Goal: Information Seeking & Learning: Get advice/opinions

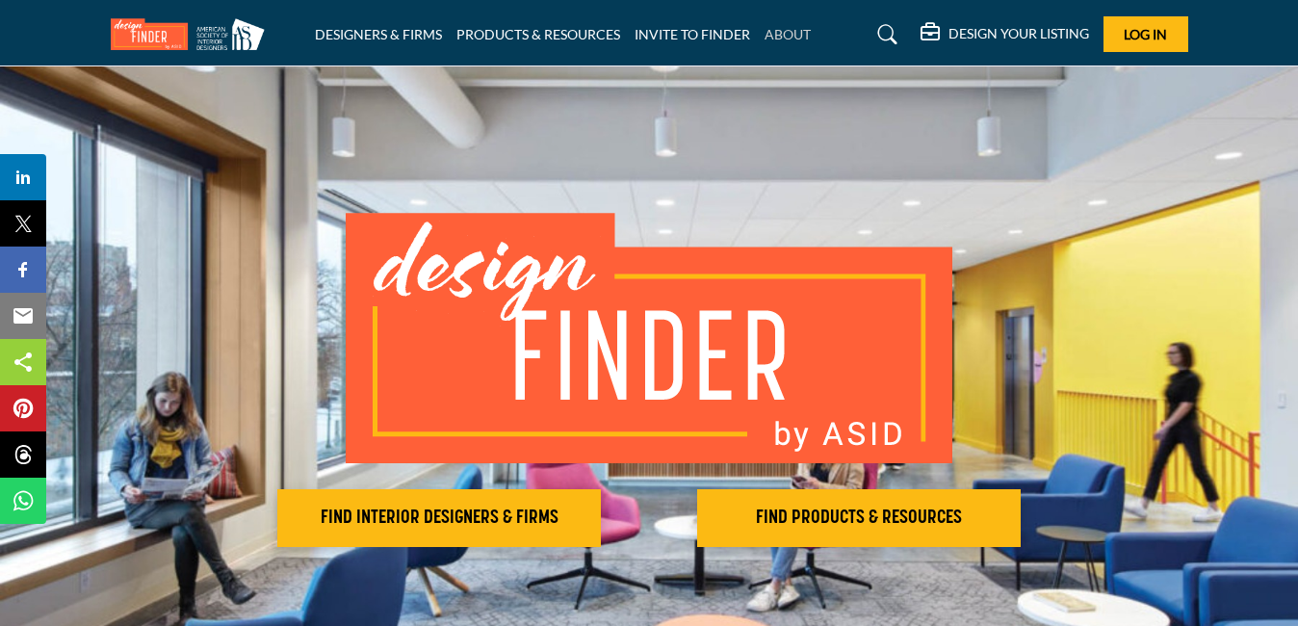
click at [796, 38] on link "ABOUT" at bounding box center [788, 34] width 46 height 16
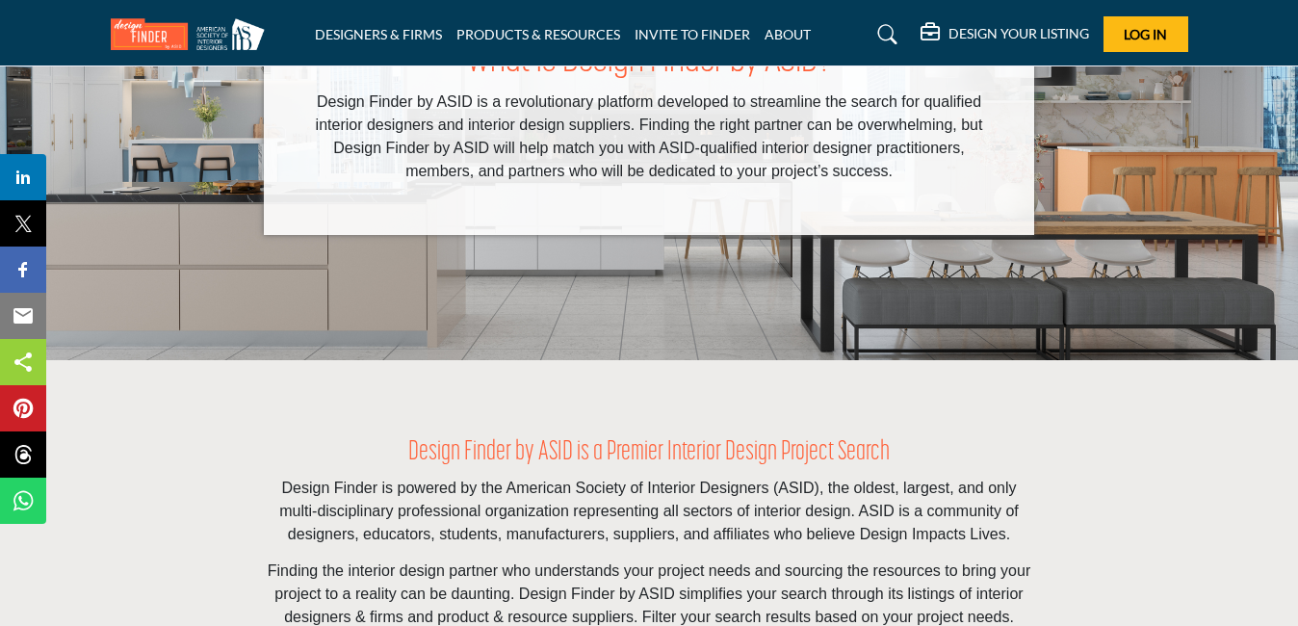
scroll to position [482, 0]
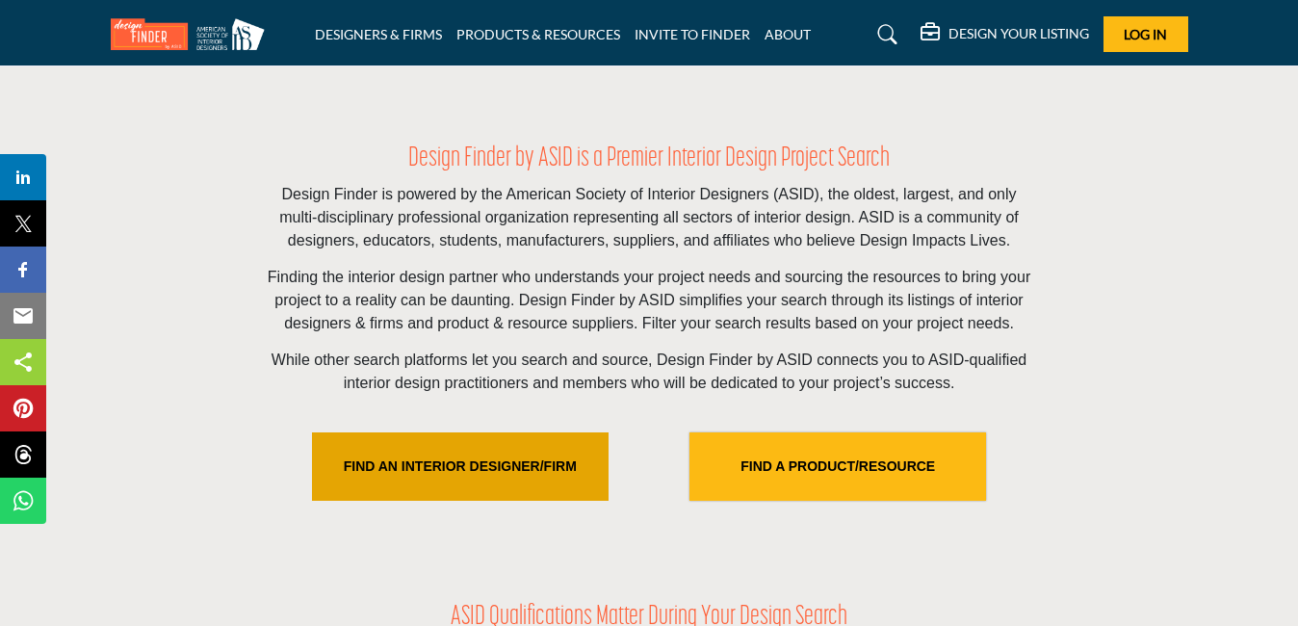
click at [442, 457] on link "FIND AN INTERIOR DESIGNER/FIRM" at bounding box center [460, 466] width 297 height 68
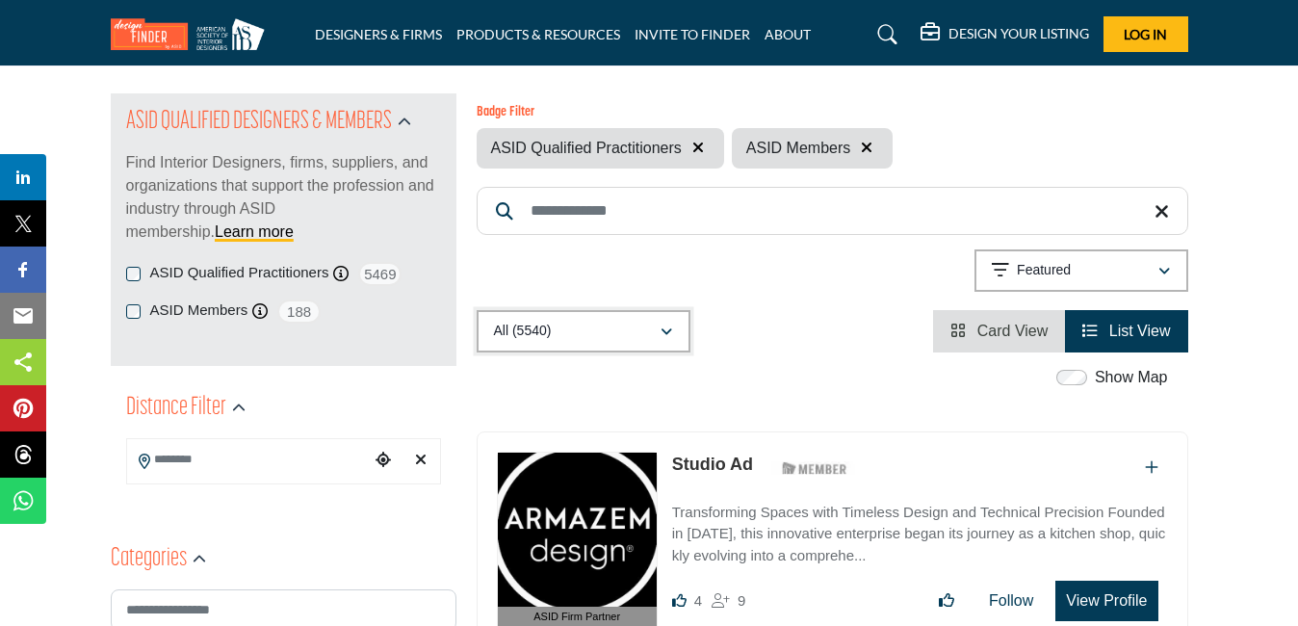
click at [568, 326] on div "All (5540)" at bounding box center [577, 331] width 166 height 23
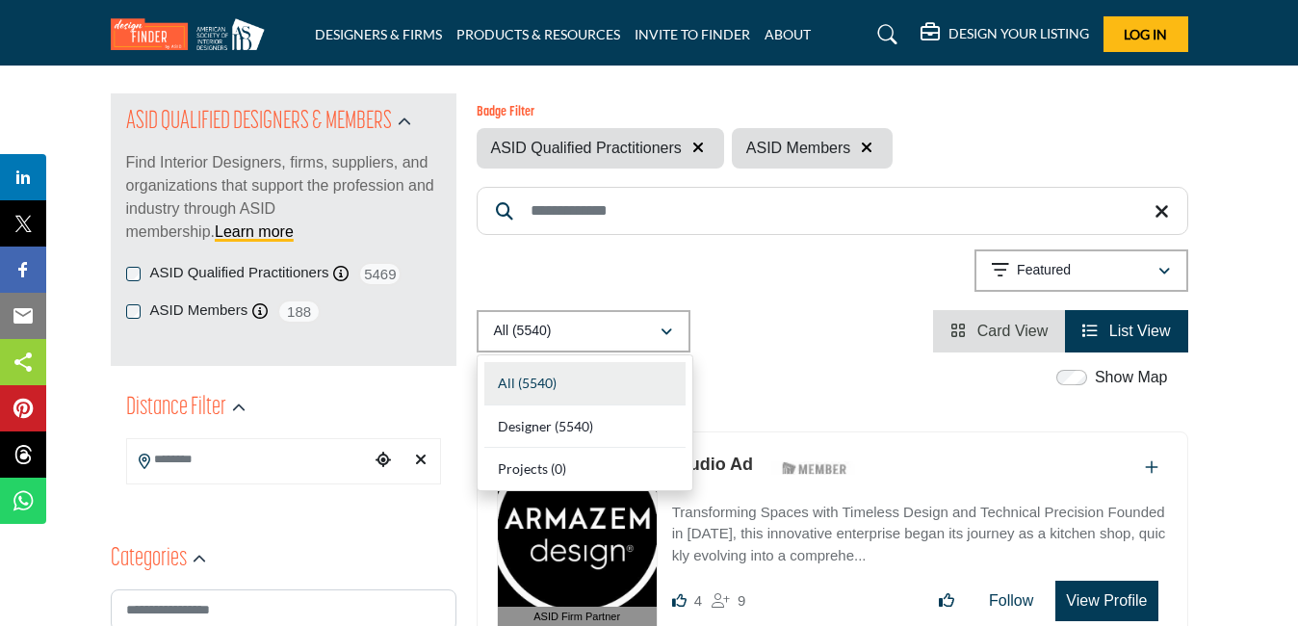
click at [758, 310] on div "All (5540) All (5540) Designer (5540) Products (0) Projects (0)" at bounding box center [833, 331] width 712 height 42
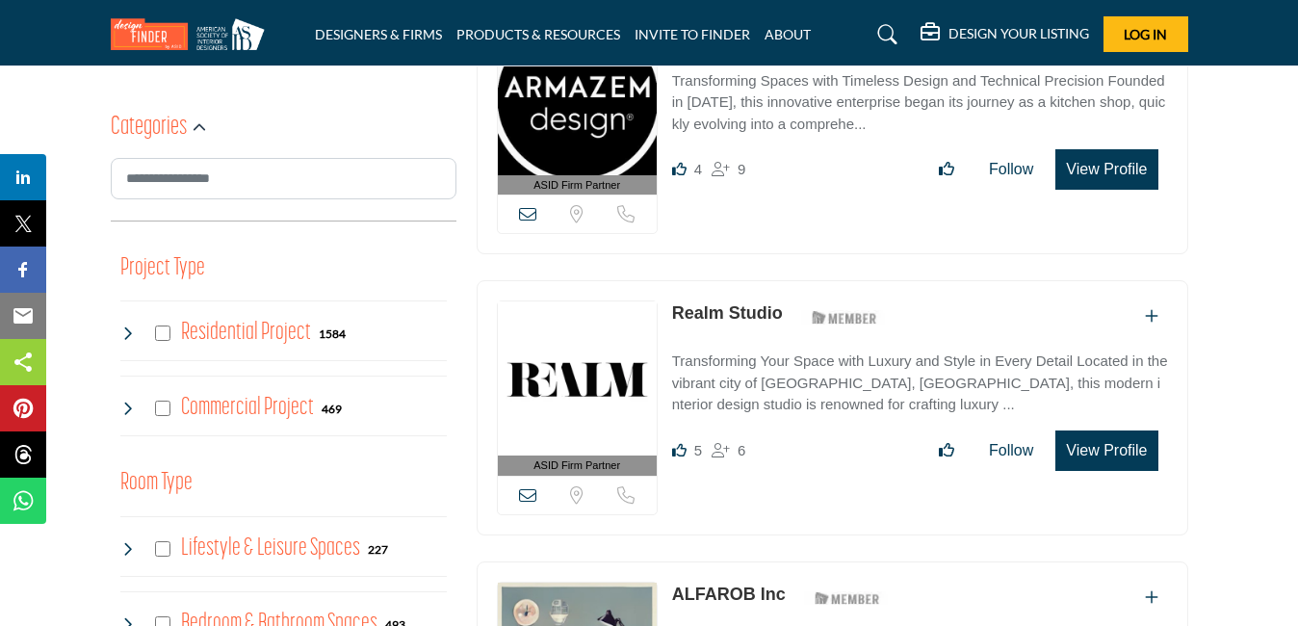
scroll to position [674, 0]
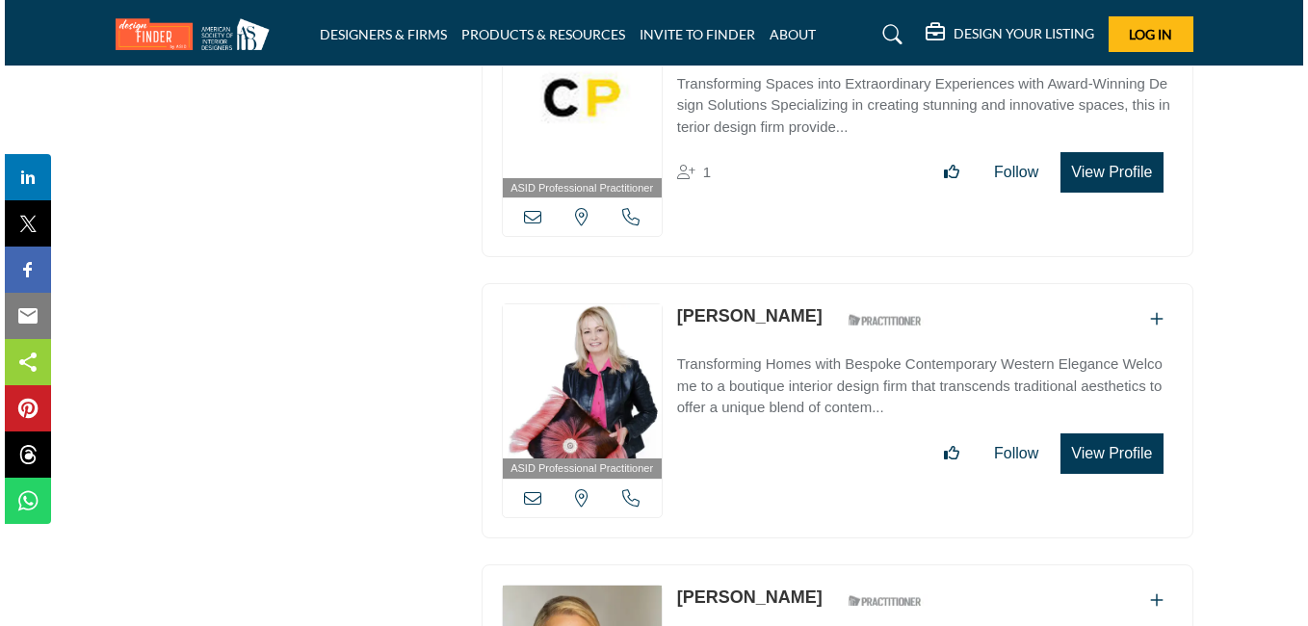
scroll to position [12438, 0]
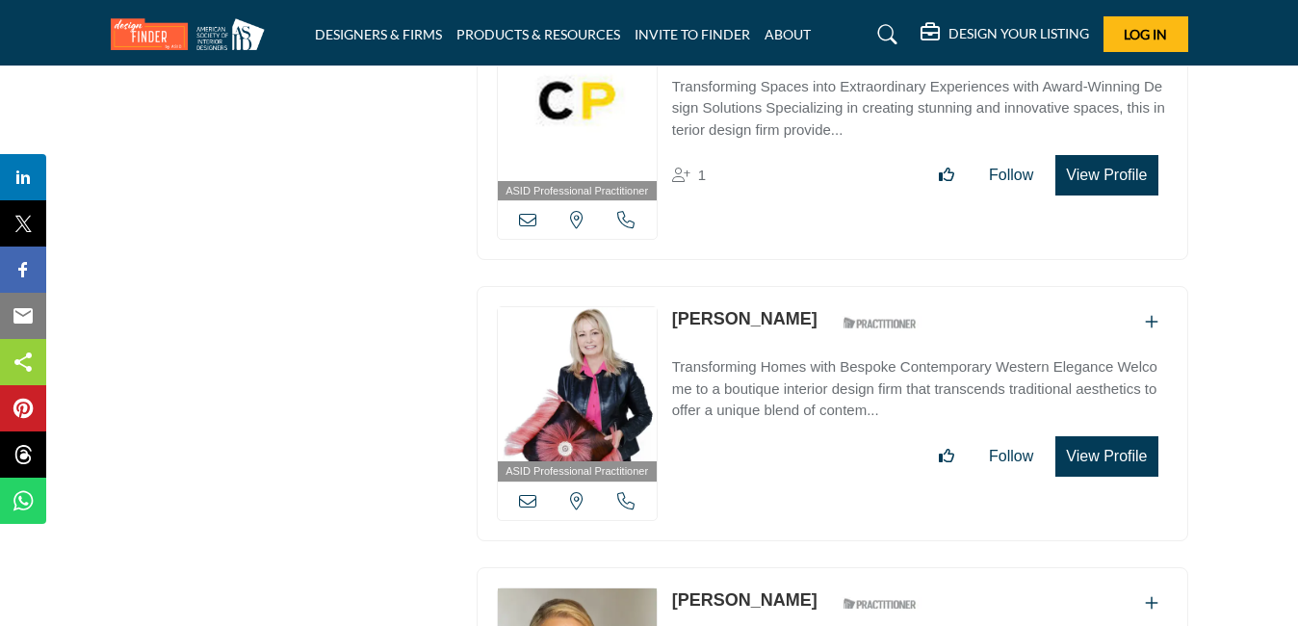
click at [1070, 155] on button "View Profile" at bounding box center [1107, 175] width 102 height 40
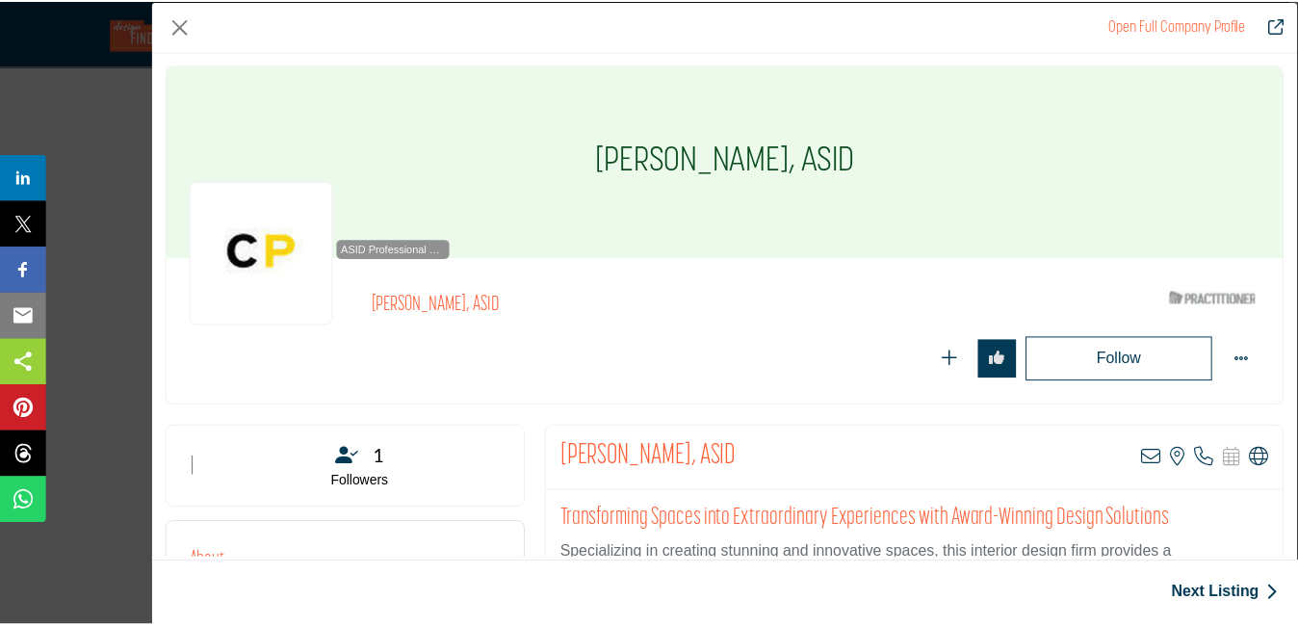
scroll to position [0, 0]
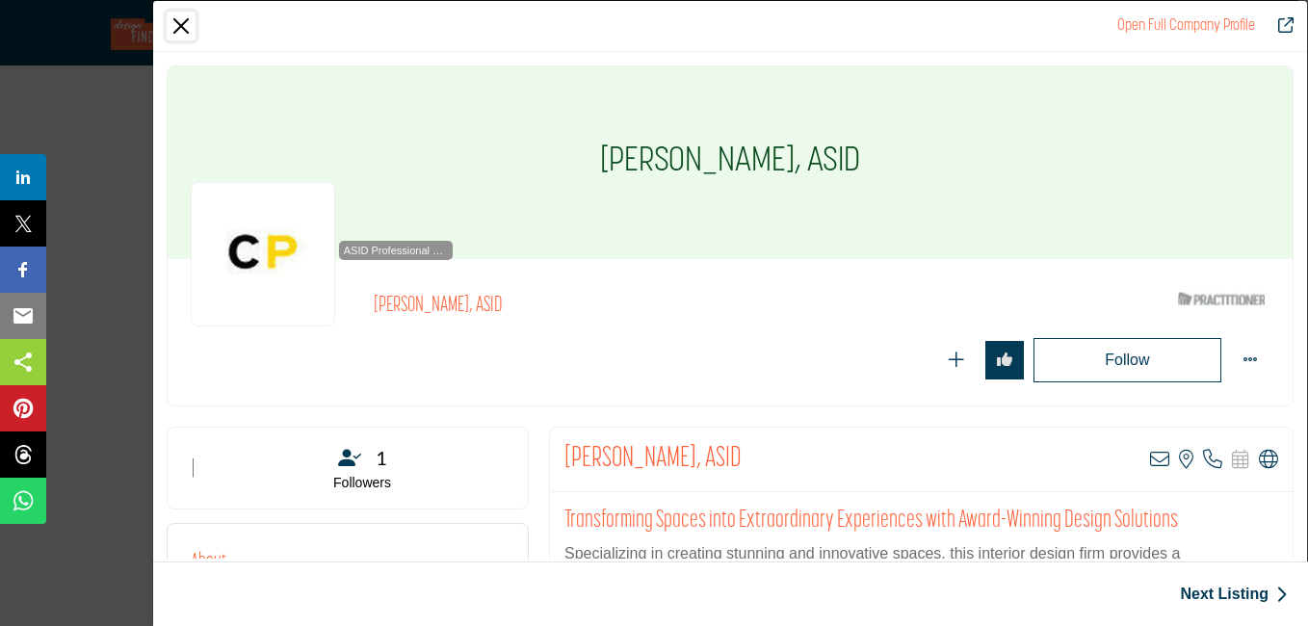
click at [185, 25] on button "Close" at bounding box center [181, 26] width 29 height 29
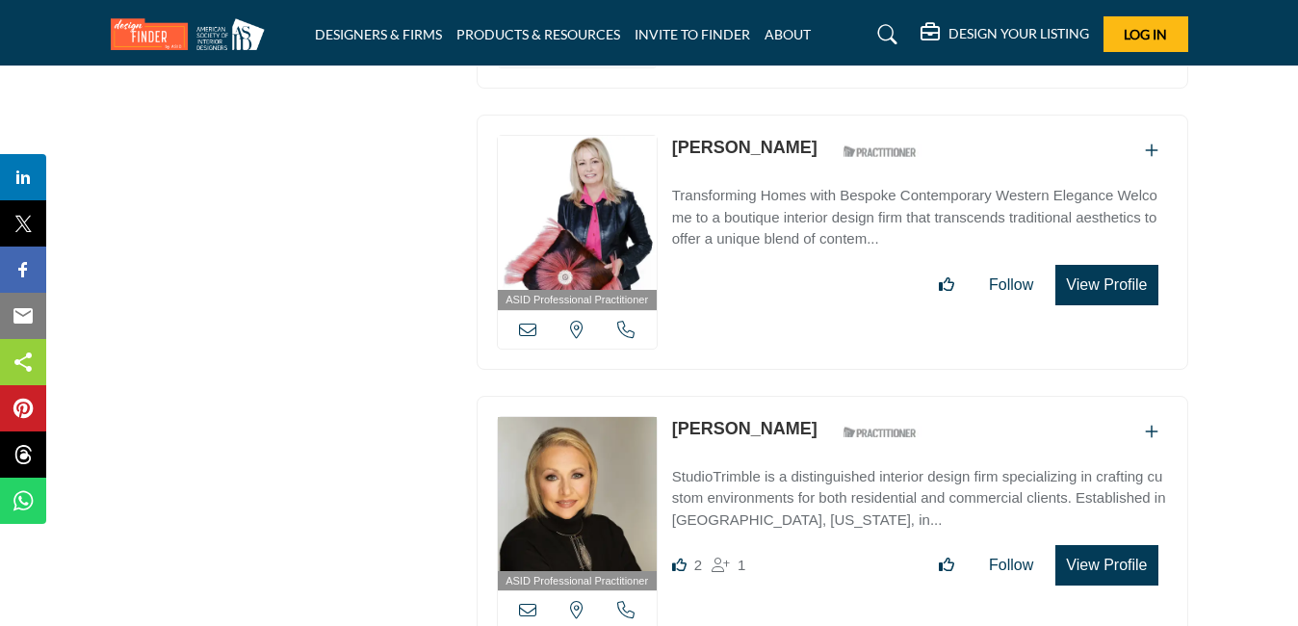
scroll to position [12919, 0]
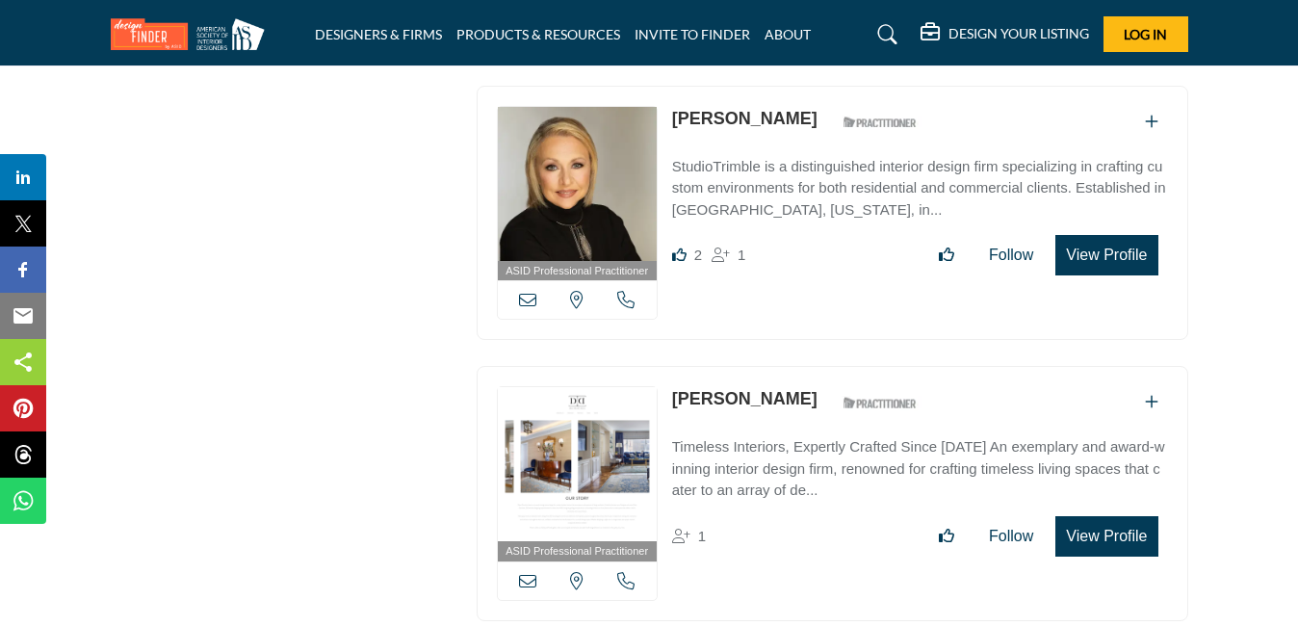
drag, startPoint x: 528, startPoint y: 259, endPoint x: 441, endPoint y: 272, distance: 87.6
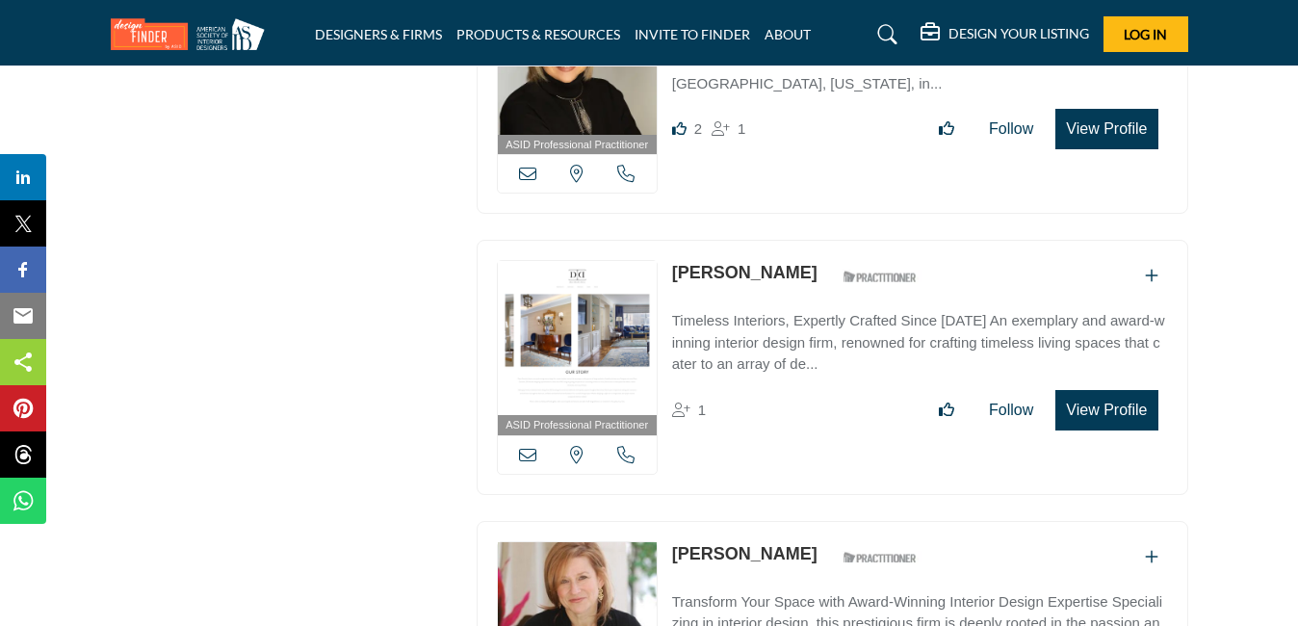
scroll to position [13208, 0]
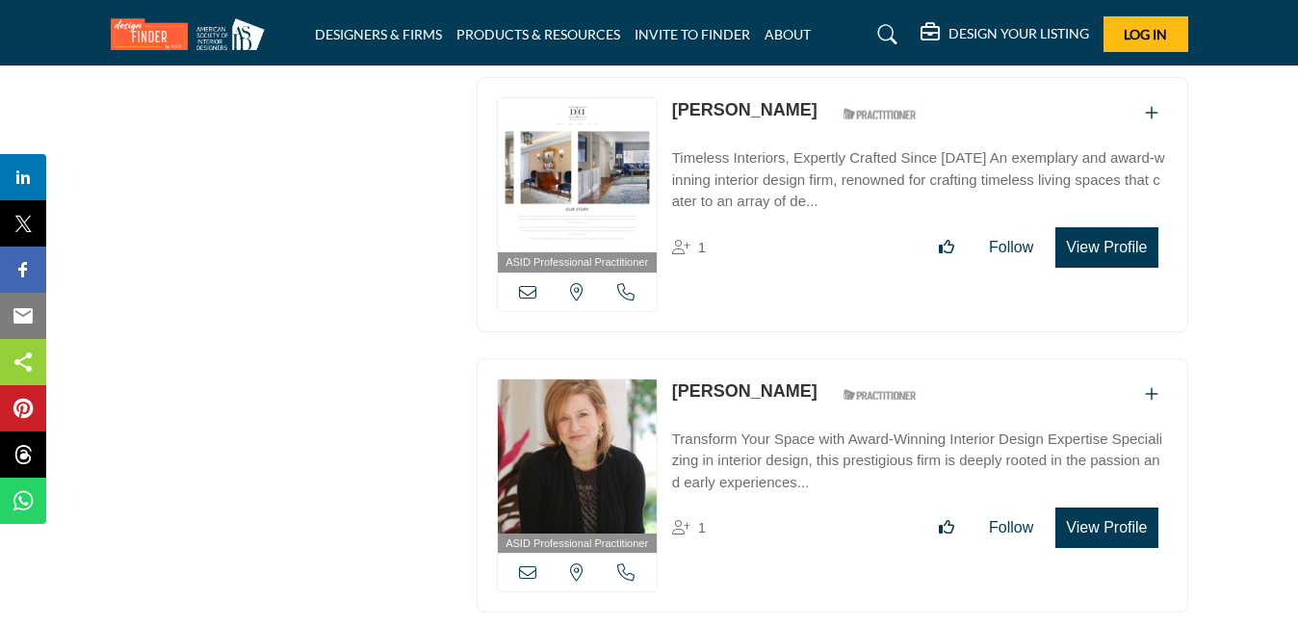
drag, startPoint x: 524, startPoint y: 249, endPoint x: 440, endPoint y: 295, distance: 95.7
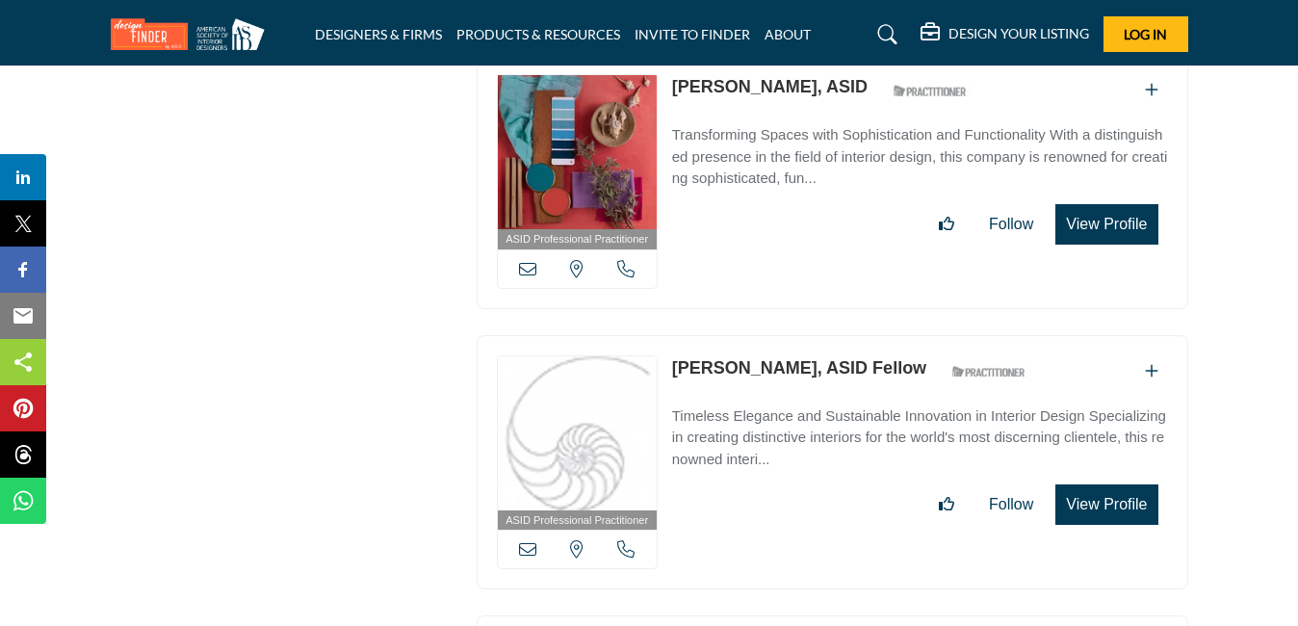
scroll to position [24202, 0]
